Goal: Task Accomplishment & Management: Use online tool/utility

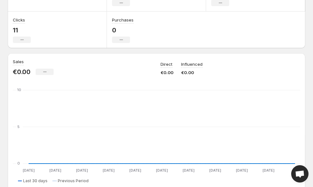
scroll to position [52, 0]
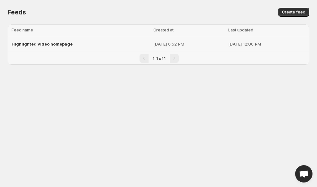
click at [52, 46] on span "Highlighted video homepage" at bounding box center [42, 43] width 61 height 5
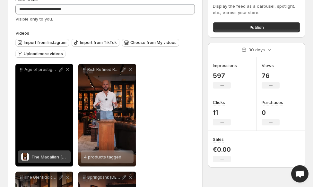
scroll to position [45, 0]
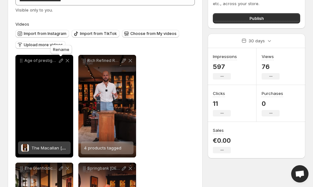
click at [61, 60] on icon at bounding box center [61, 61] width 6 height 6
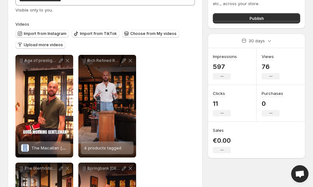
click at [44, 90] on div "Age of prestige The Macallan [DEMOGRAPHIC_DATA] Red What [PERSON_NAME] now hold…" at bounding box center [44, 106] width 58 height 103
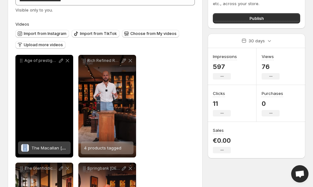
click at [44, 90] on div "Age of prestige The Macallan [DEMOGRAPHIC_DATA] Red What [PERSON_NAME] now hold…" at bounding box center [44, 106] width 58 height 103
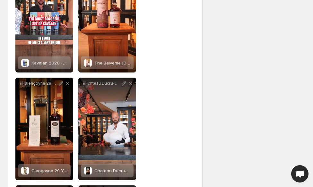
scroll to position [386, 0]
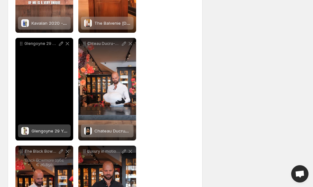
click at [38, 67] on div "Glengoyne 29 Years The Farewell Dram 19691998 544 A rare farewell to an era Dis…" at bounding box center [44, 89] width 58 height 103
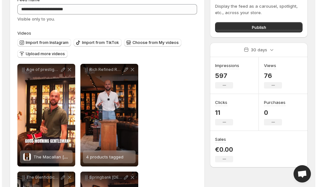
scroll to position [0, 0]
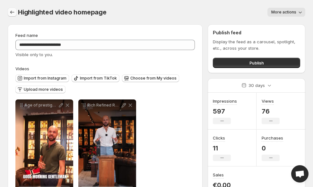
click at [14, 15] on button "Settings" at bounding box center [12, 12] width 9 height 9
